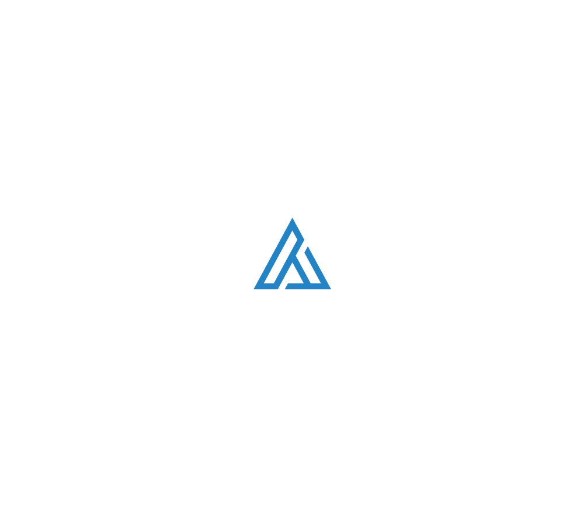
scroll to position [791, 0]
